Goal: Task Accomplishment & Management: Manage account settings

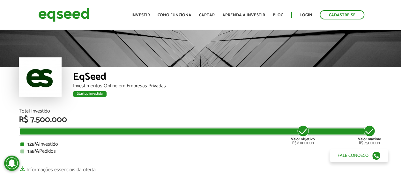
click at [306, 20] on div "Toggle navigation Início Investir Como funciona Captar Aprenda a investir Blog …" at bounding box center [247, 14] width 239 height 17
click at [307, 15] on link "Login" at bounding box center [305, 15] width 12 height 4
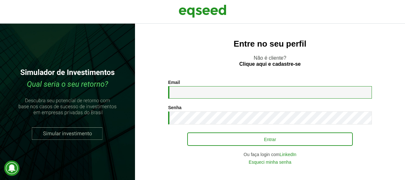
type input "**********"
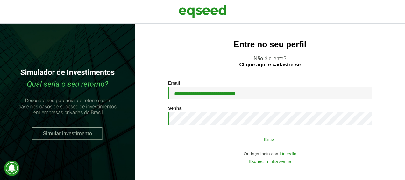
click at [260, 136] on button "Entrar" at bounding box center [270, 139] width 166 height 12
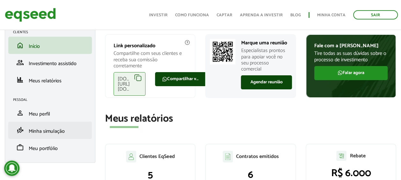
scroll to position [64, 0]
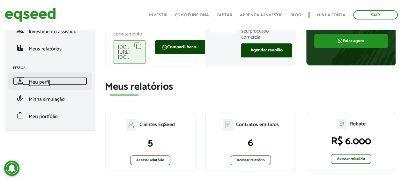
click at [59, 83] on link "person Meu perfil" at bounding box center [50, 81] width 74 height 8
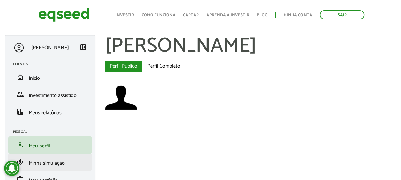
scroll to position [33, 0]
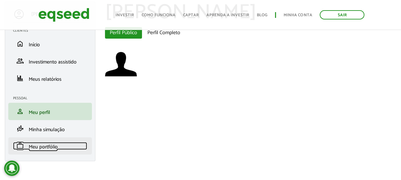
click at [57, 147] on span "Meu portfólio" at bounding box center [43, 146] width 29 height 9
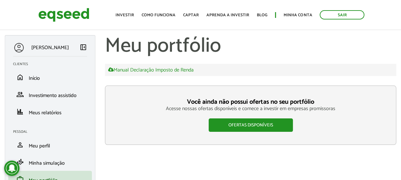
scroll to position [33, 0]
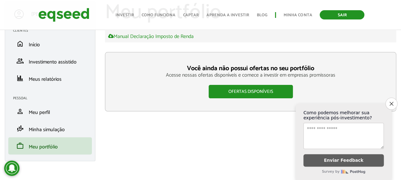
click at [333, 12] on link "Sair" at bounding box center [341, 14] width 45 height 9
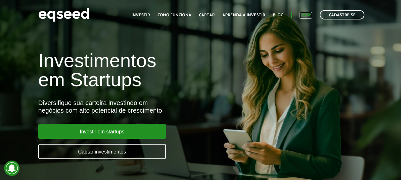
click at [305, 13] on link "Login" at bounding box center [305, 15] width 12 height 4
